Goal: Use online tool/utility: Utilize a website feature to perform a specific function

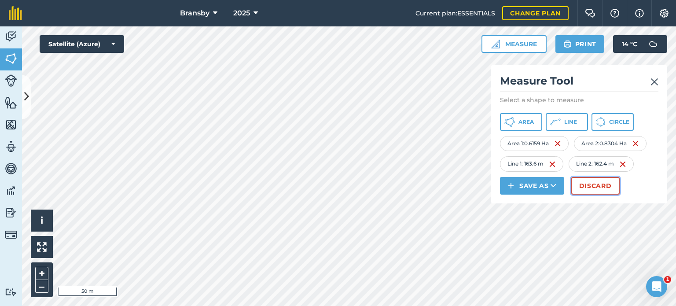
click at [602, 187] on button "Discard" at bounding box center [595, 186] width 48 height 18
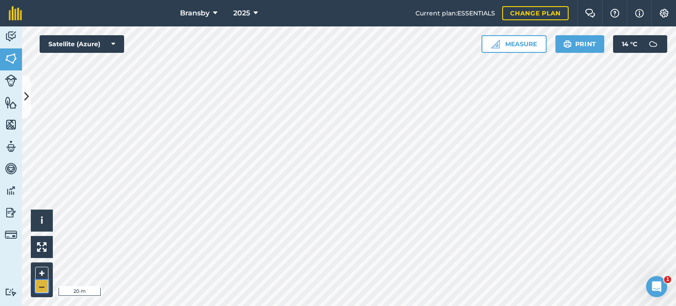
click at [42, 289] on button "–" at bounding box center [41, 286] width 13 height 13
click at [41, 272] on button "+" at bounding box center [41, 273] width 13 height 13
click at [44, 276] on button "+" at bounding box center [41, 273] width 13 height 13
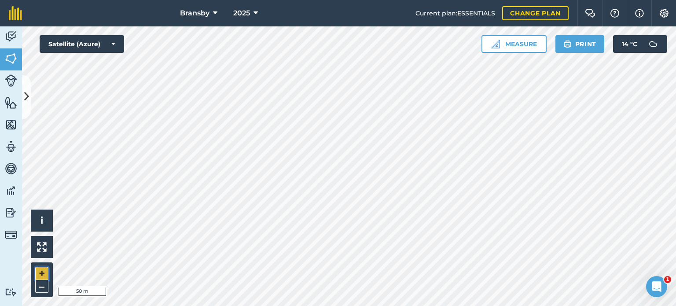
click at [44, 276] on button "+" at bounding box center [41, 273] width 13 height 13
click at [536, 47] on button "Measure" at bounding box center [514, 44] width 65 height 18
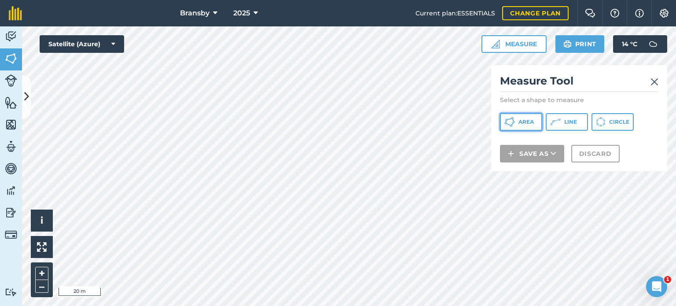
click at [514, 122] on icon at bounding box center [509, 122] width 11 height 11
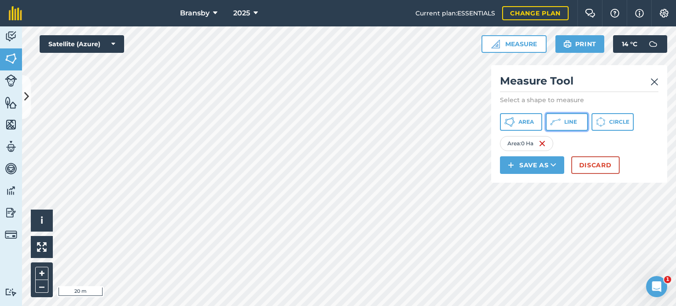
click at [568, 125] on span "Line" at bounding box center [570, 121] width 13 height 7
click at [278, 22] on div "Bransby 2025 Current plan : ESSENTIALS Change plan Farm Chat Help Info Settings…" at bounding box center [338, 153] width 676 height 306
click at [334, 0] on html "Bransby 2025 Current plan : ESSENTIALS Change plan Farm Chat Help Info Settings…" at bounding box center [338, 153] width 676 height 306
click at [43, 272] on button "+" at bounding box center [41, 273] width 13 height 13
click at [278, 306] on html "Bransby 2025 Current plan : ESSENTIALS Change plan Farm Chat Help Info Settings…" at bounding box center [338, 153] width 676 height 306
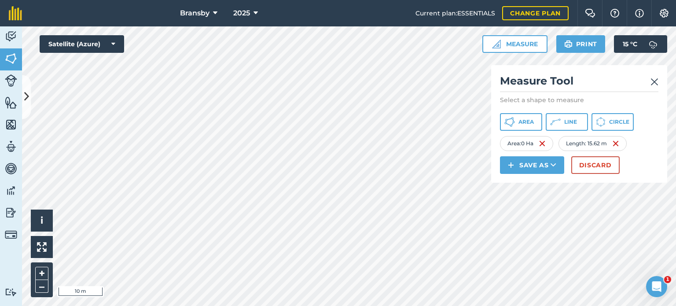
click at [255, 306] on html "Bransby 2025 Current plan : ESSENTIALS Change plan Farm Chat Help Info Settings…" at bounding box center [338, 153] width 676 height 306
click at [295, 4] on div "Bransby 2025 Current plan : ESSENTIALS Change plan Farm Chat Help Info Settings…" at bounding box center [338, 153] width 676 height 306
